Goal: Task Accomplishment & Management: Use online tool/utility

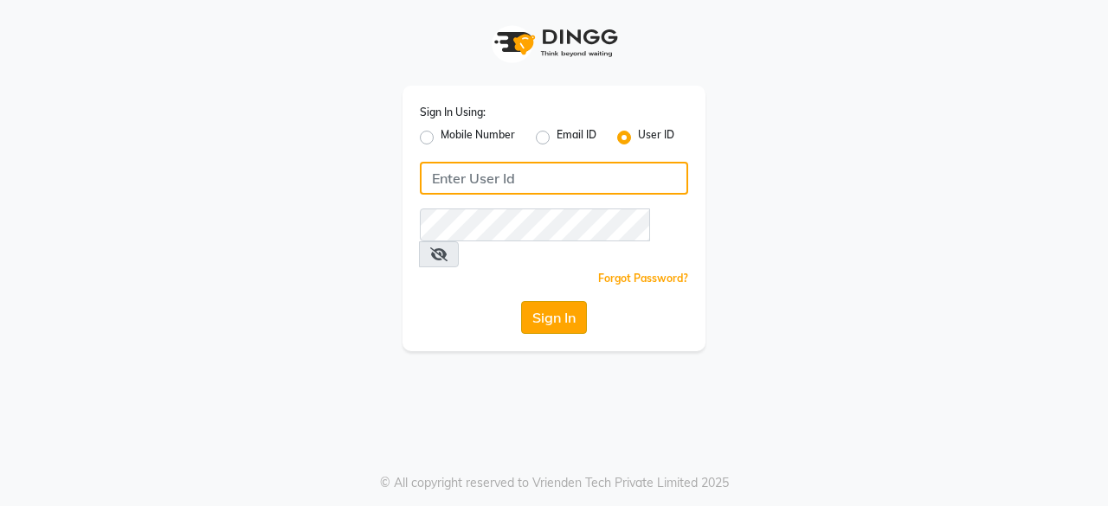
type input "aarzooarora"
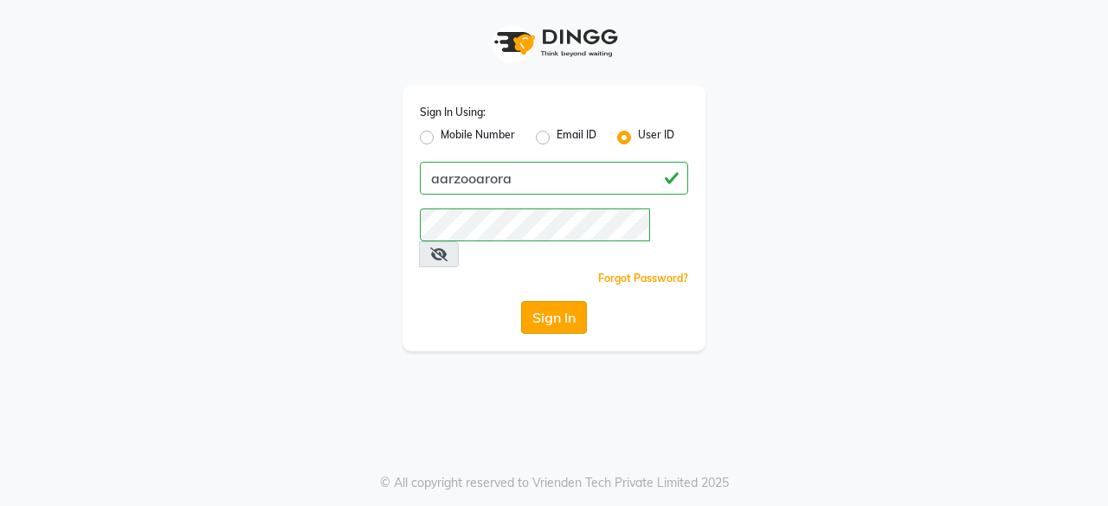
click at [570, 301] on button "Sign In" at bounding box center [554, 317] width 66 height 33
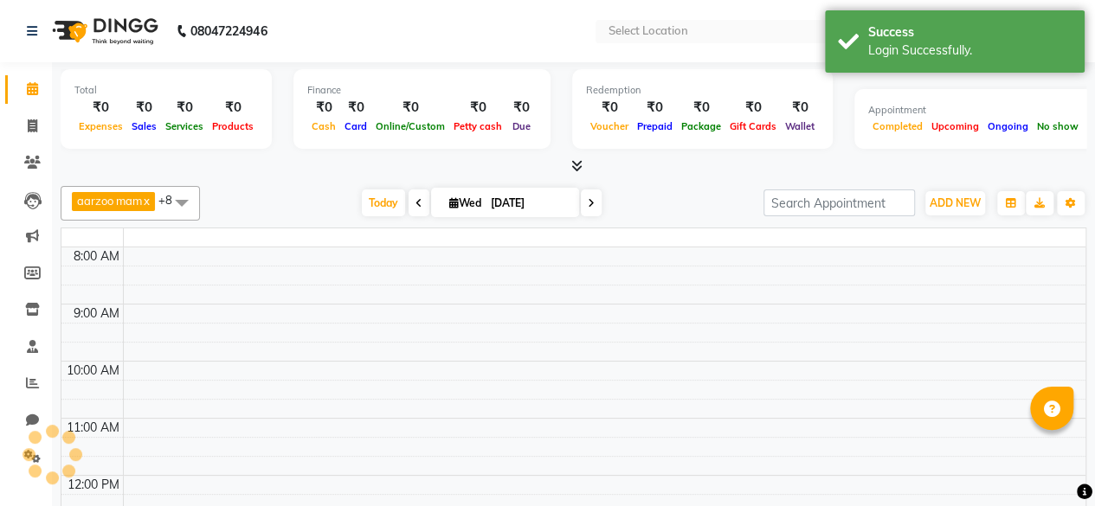
select select "en"
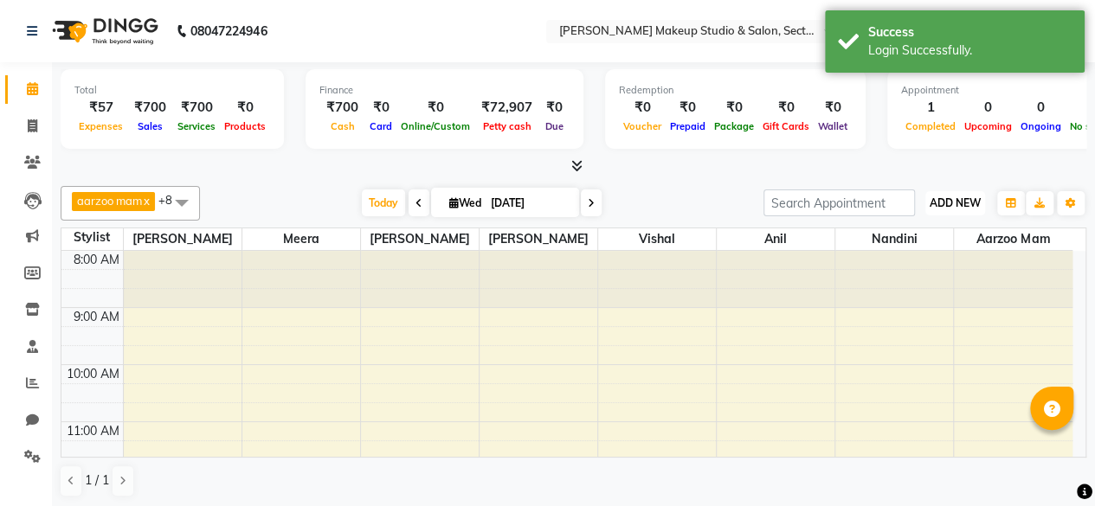
click at [970, 209] on button "ADD NEW Toggle Dropdown" at bounding box center [955, 203] width 60 height 24
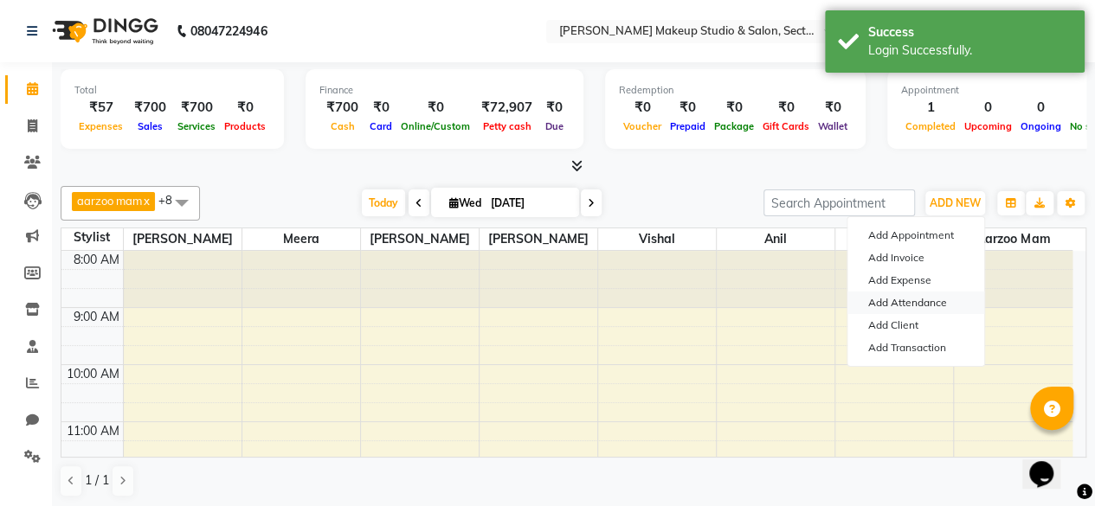
click at [923, 304] on link "Add Attendance" at bounding box center [915, 303] width 137 height 23
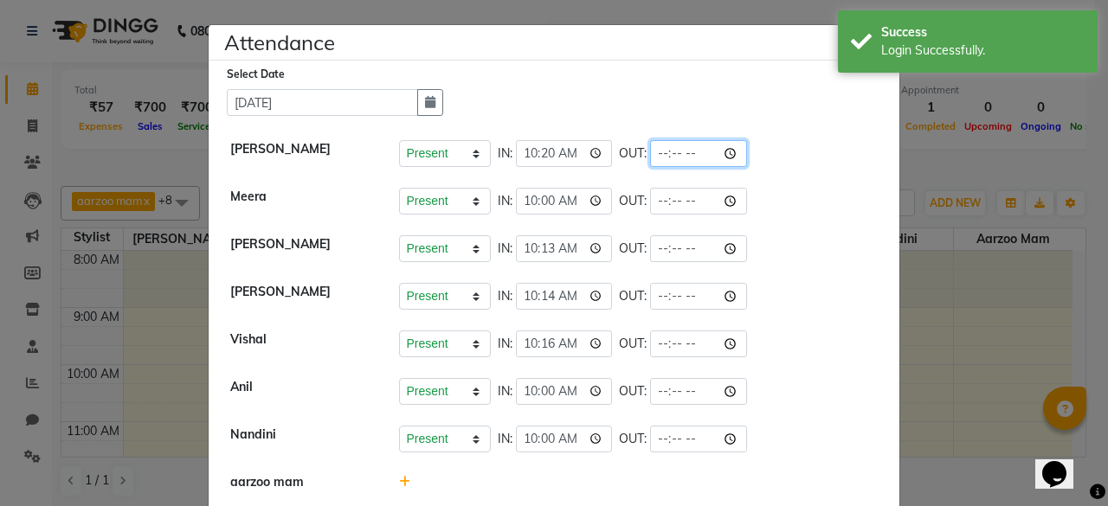
click at [677, 154] on input "time" at bounding box center [698, 153] width 97 height 27
type input "20:00"
click at [814, 306] on div "Present Absent Late Half Day Weekly Off IN: 10:14 OUT:" at bounding box center [638, 296] width 479 height 27
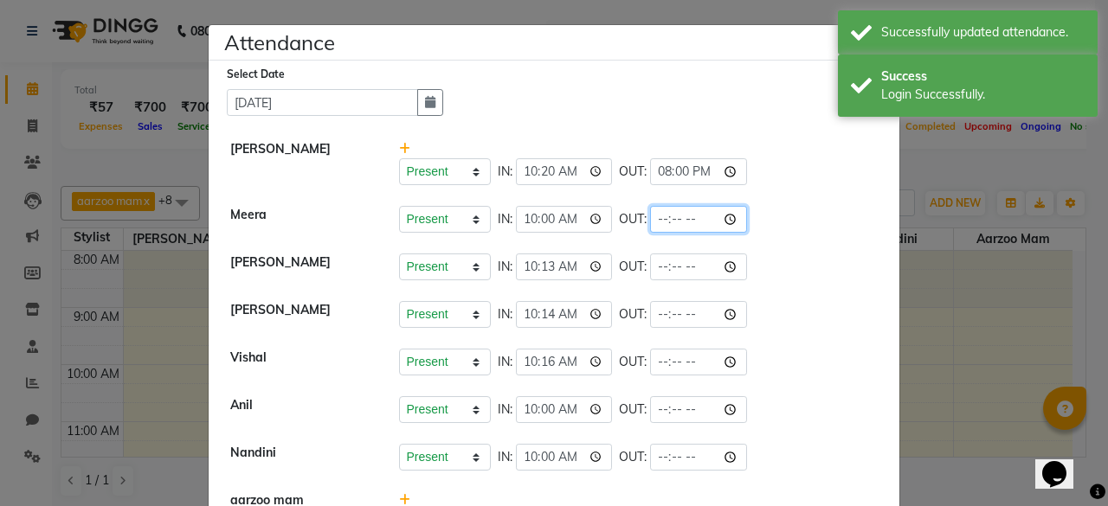
click at [684, 215] on input "time" at bounding box center [698, 219] width 97 height 27
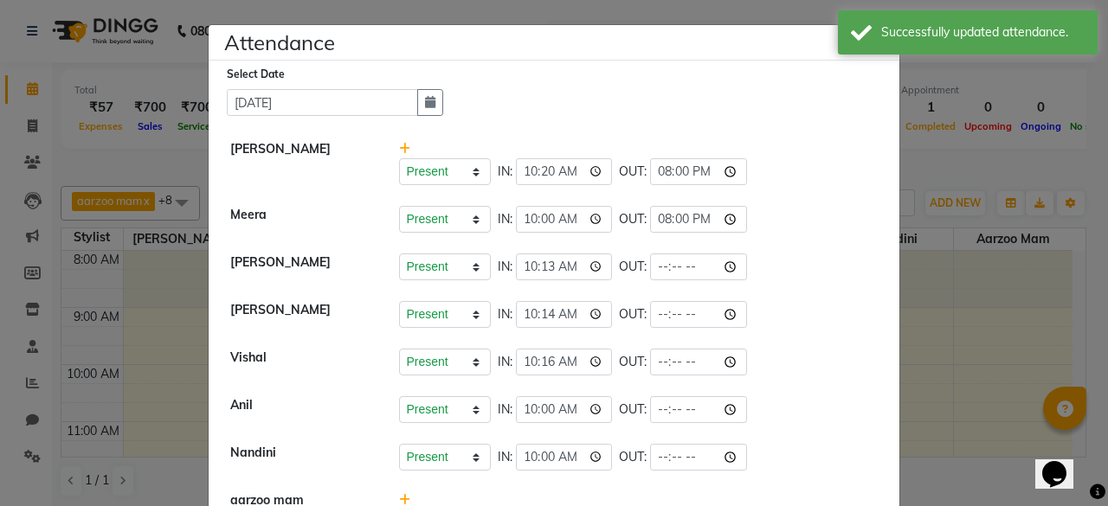
type input "20:00"
click at [734, 360] on div "Present Absent Late Half Day Weekly Off IN: 10:16 OUT:" at bounding box center [638, 362] width 479 height 27
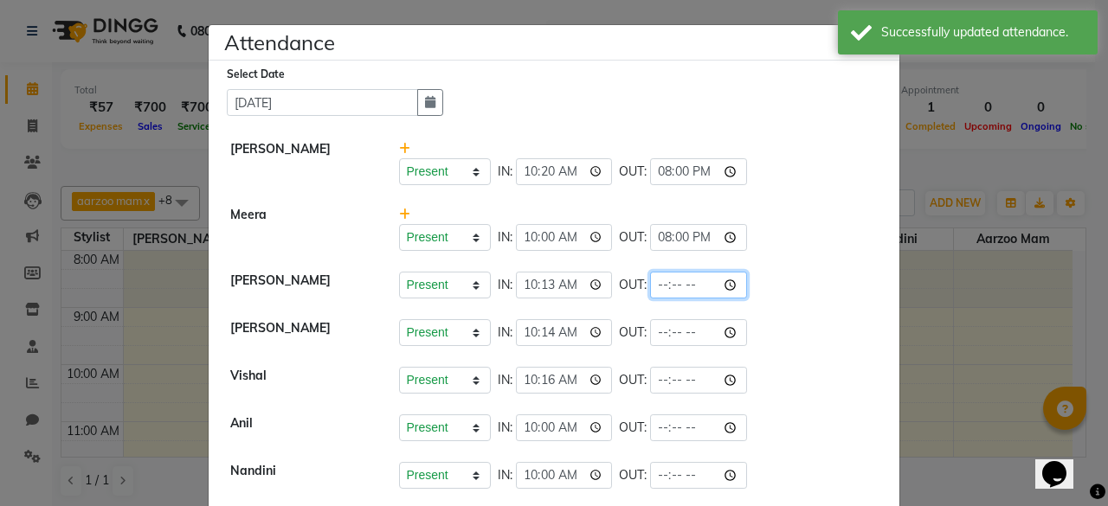
click at [675, 281] on input "time" at bounding box center [698, 285] width 97 height 27
type input "20:00"
click at [748, 186] on li "[PERSON_NAME] Present Absent Late Half Day Weekly Off IN: 10:20 OUT: 20:00" at bounding box center [554, 163] width 682 height 67
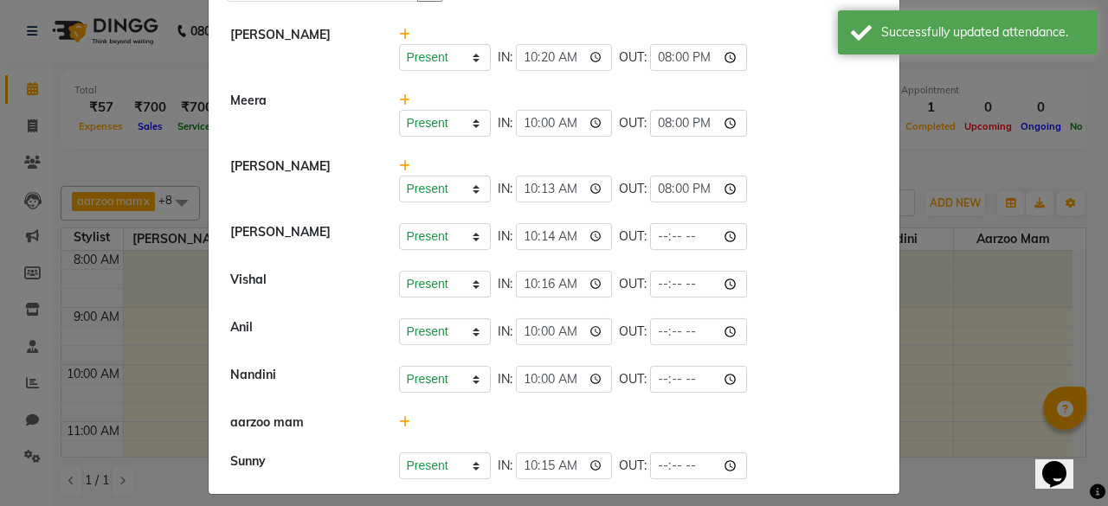
scroll to position [124, 0]
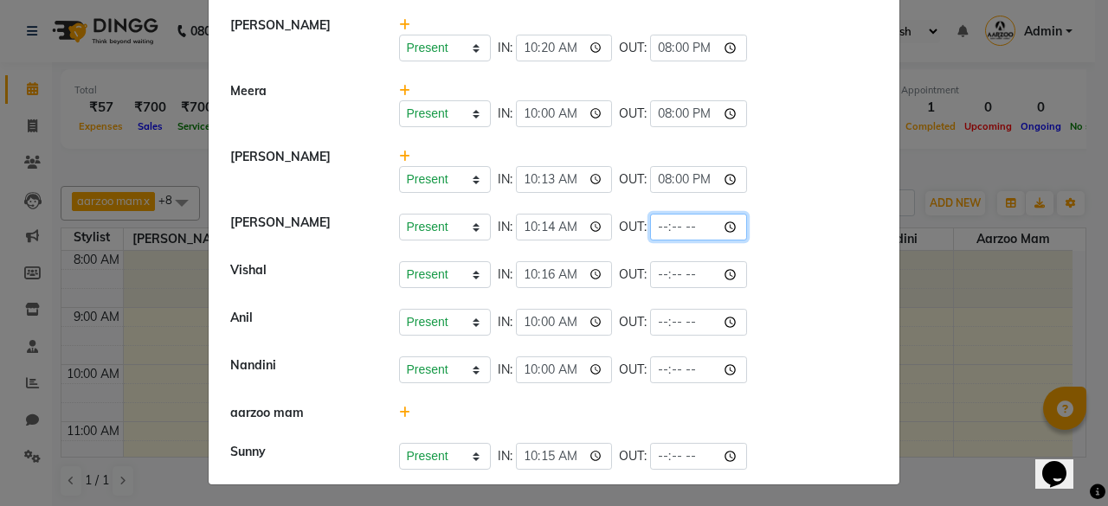
click at [684, 222] on input "time" at bounding box center [698, 227] width 97 height 27
click at [685, 226] on input "20:51" at bounding box center [698, 227] width 97 height 27
type input "20:00"
click at [749, 357] on div "Present Absent Late Half Day Weekly Off IN: 10:00 OUT:" at bounding box center [638, 370] width 479 height 27
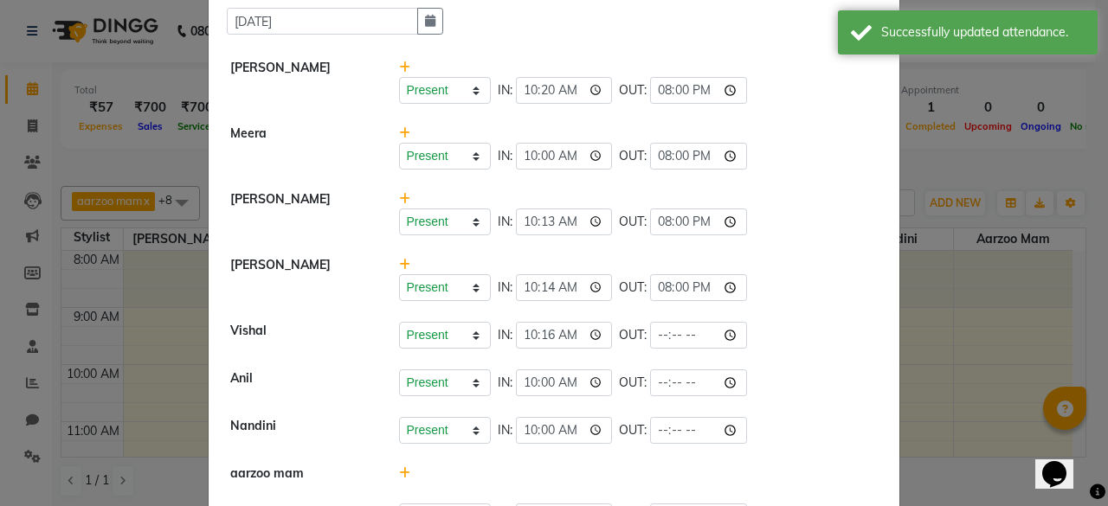
scroll to position [55, 0]
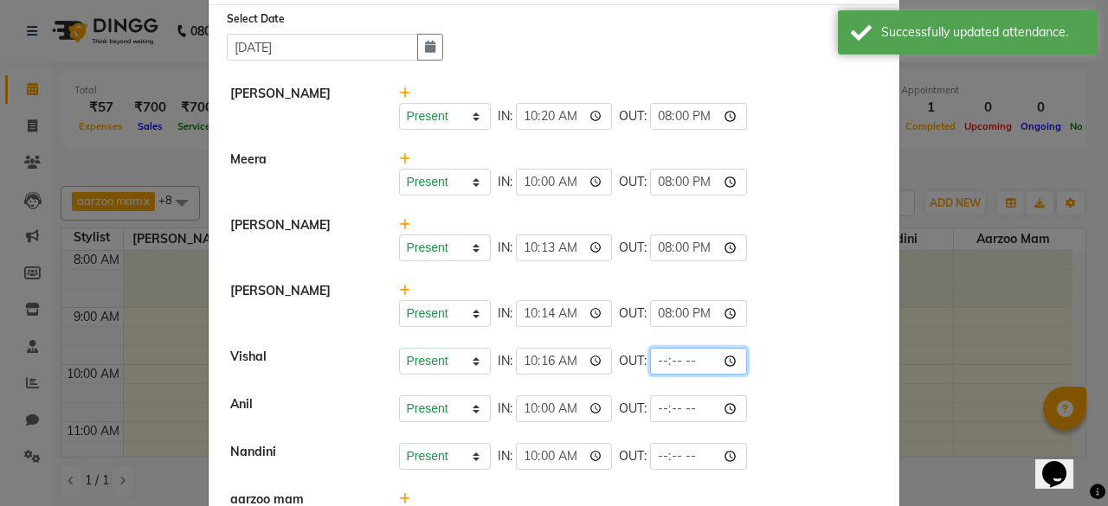
click at [679, 363] on input "time" at bounding box center [698, 361] width 97 height 27
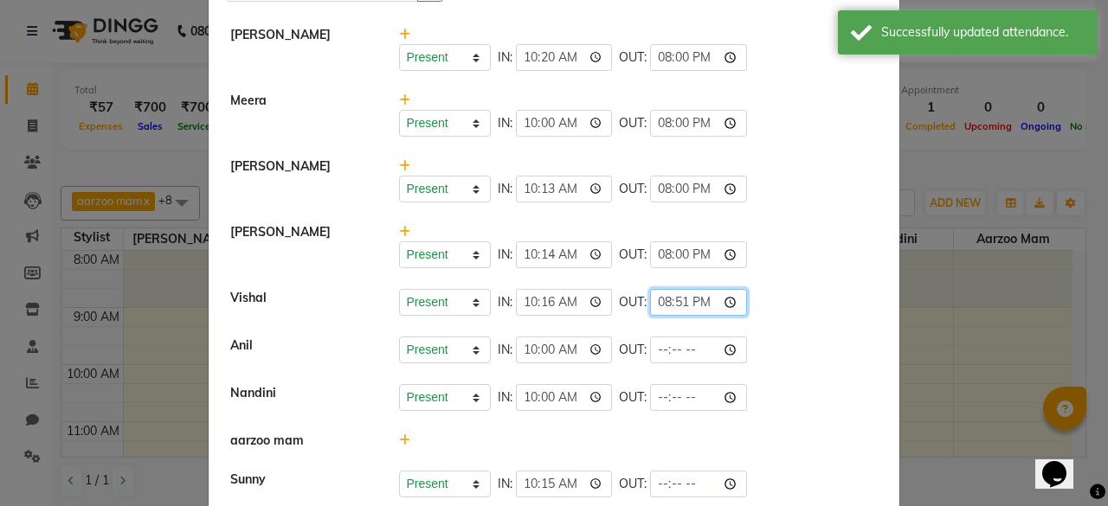
scroll to position [142, 0]
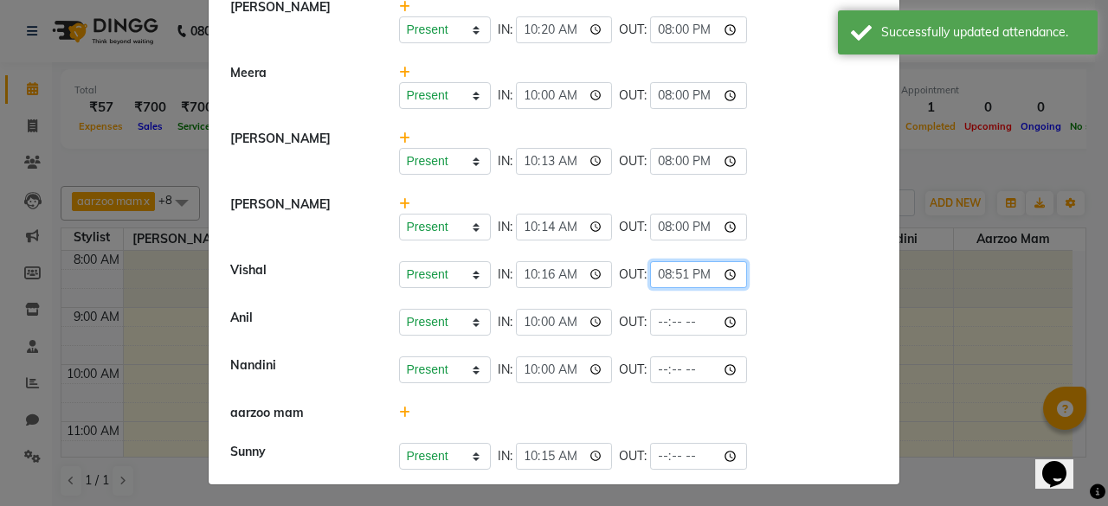
click at [683, 267] on input "20:51" at bounding box center [698, 274] width 97 height 27
type input "20:00"
drag, startPoint x: 748, startPoint y: 159, endPoint x: 750, endPoint y: 196, distance: 37.3
click at [748, 159] on div "Present Absent Late Half Day Weekly Off IN: 10:13 OUT: 20:00" at bounding box center [638, 161] width 479 height 27
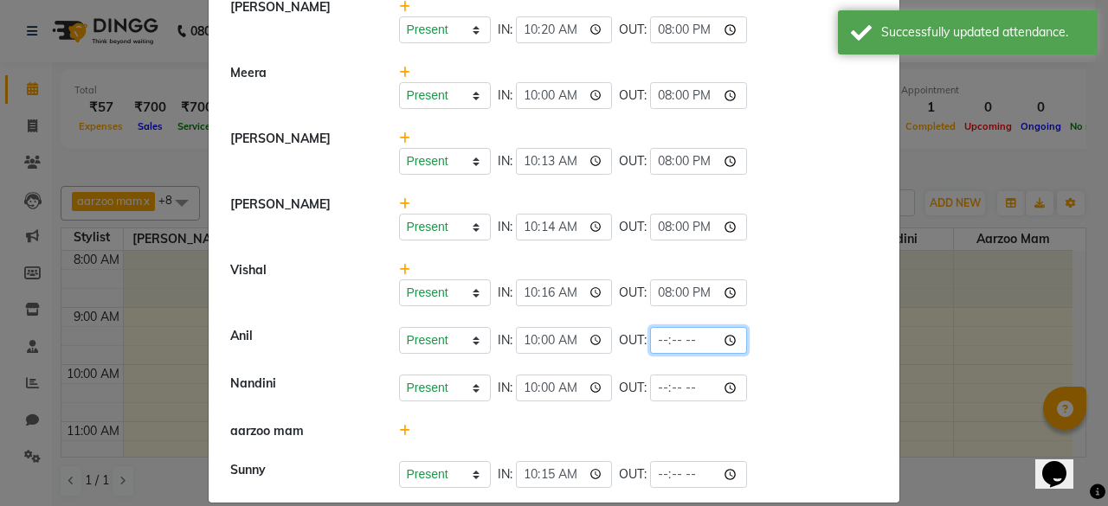
click at [684, 335] on input "time" at bounding box center [698, 340] width 97 height 27
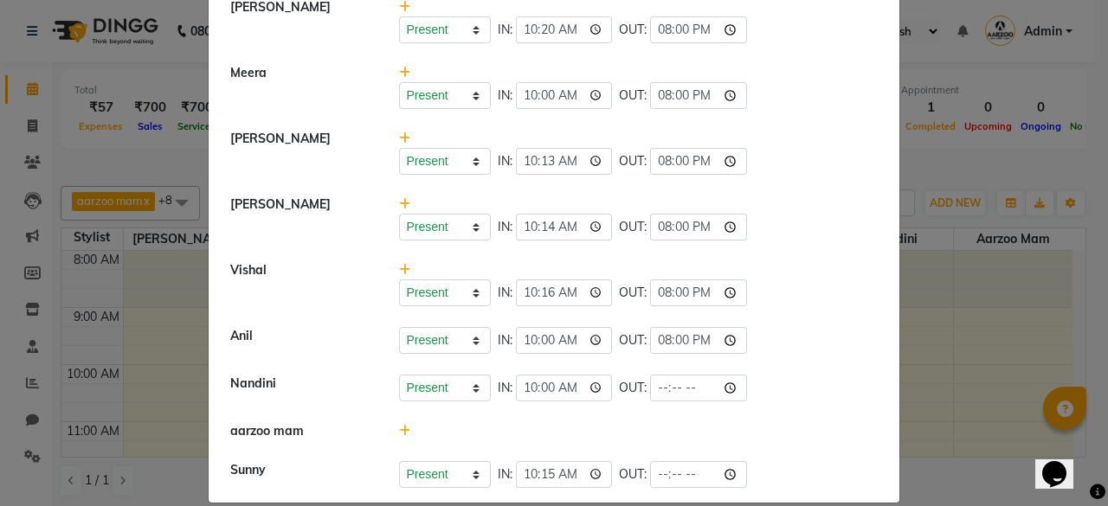
type input "20:00"
click at [765, 231] on div "Present Absent Late Half Day Weekly Off IN: 10:14 OUT: 20:00" at bounding box center [638, 227] width 479 height 27
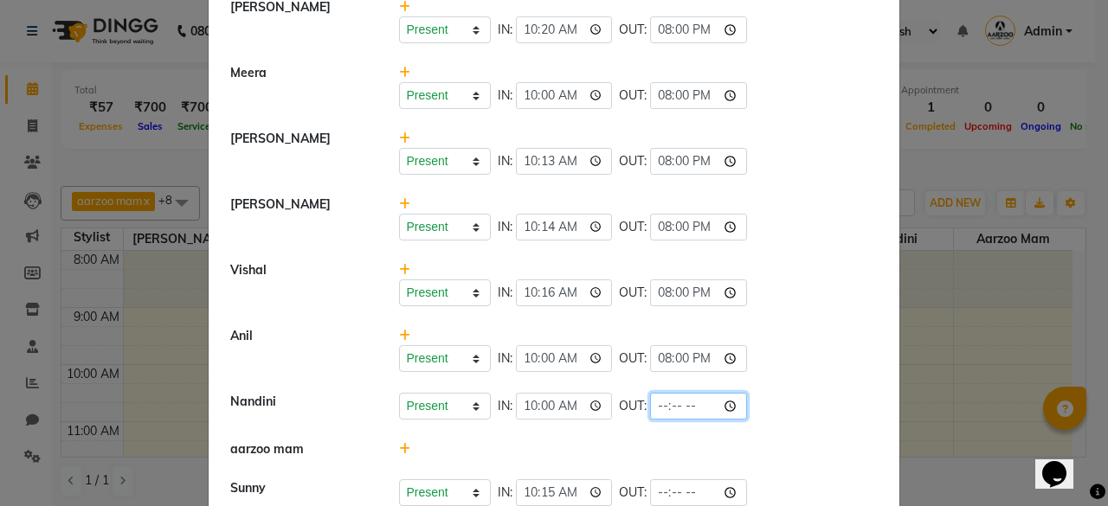
click at [673, 402] on input "time" at bounding box center [698, 406] width 97 height 27
type input "20:00"
click at [772, 323] on li "Anil Present Absent Late Half Day Weekly Off IN: 10:00 OUT: 20:00" at bounding box center [554, 350] width 682 height 67
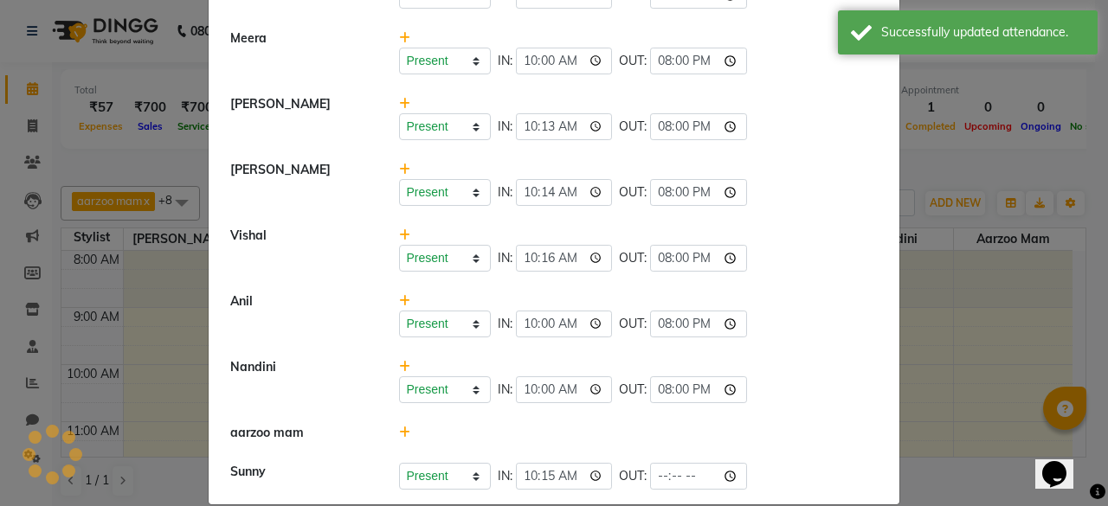
scroll to position [196, 0]
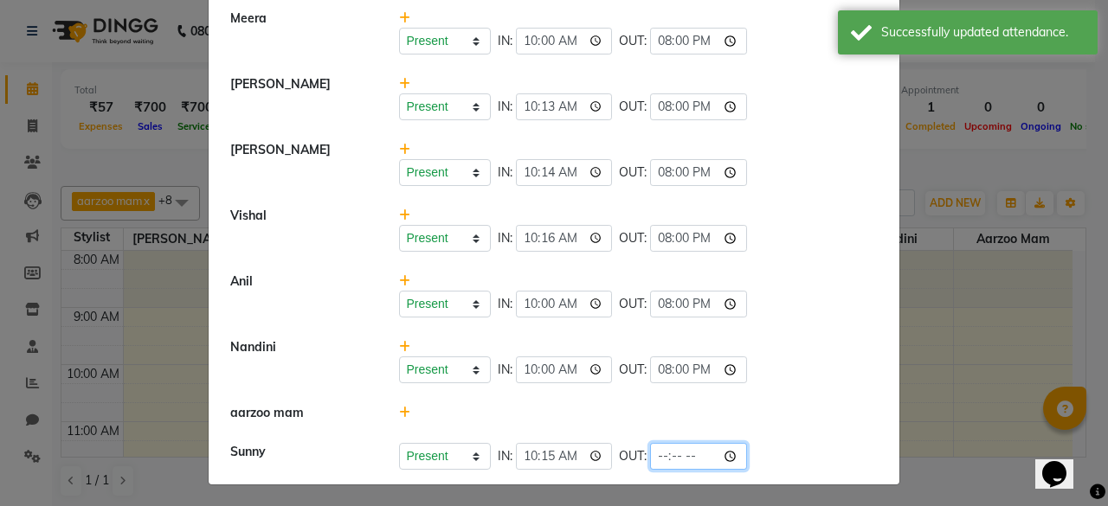
click at [687, 451] on input "time" at bounding box center [698, 456] width 97 height 27
type input "20:00"
click at [746, 340] on div "Present Absent Late Half Day Weekly Off IN: 10:00 OUT: 20:00" at bounding box center [638, 360] width 505 height 45
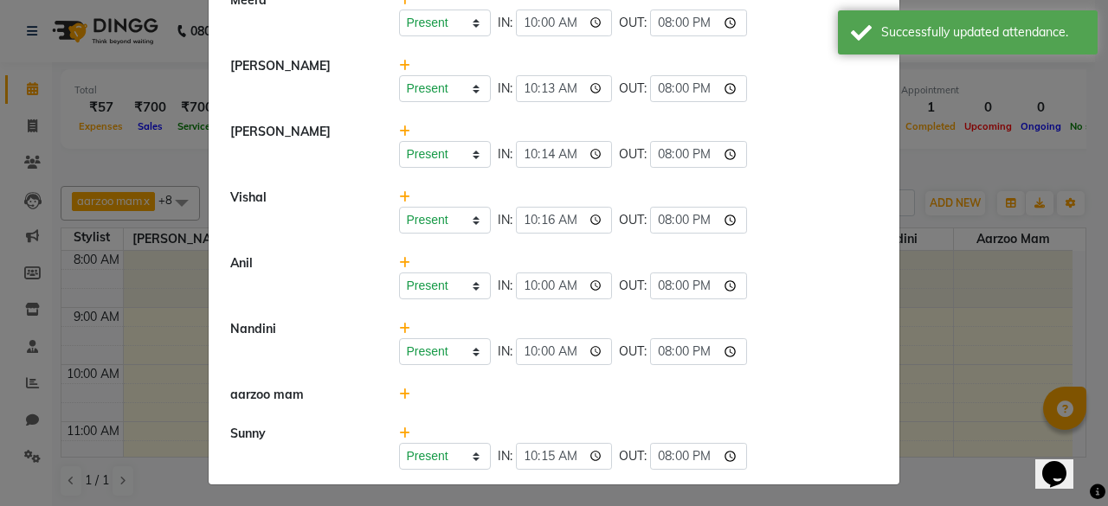
scroll to position [0, 0]
